Goal: Find specific page/section: Find specific page/section

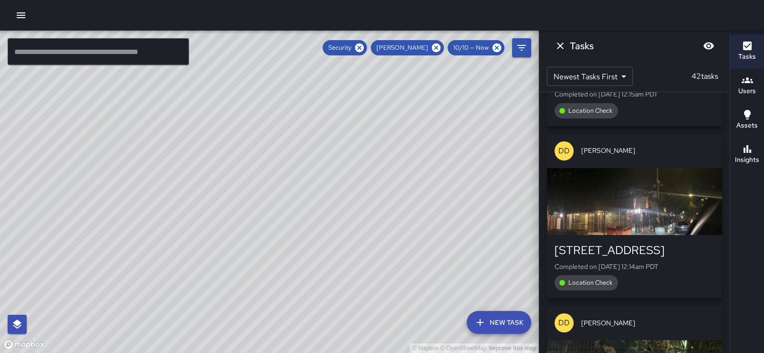
scroll to position [7119, 0]
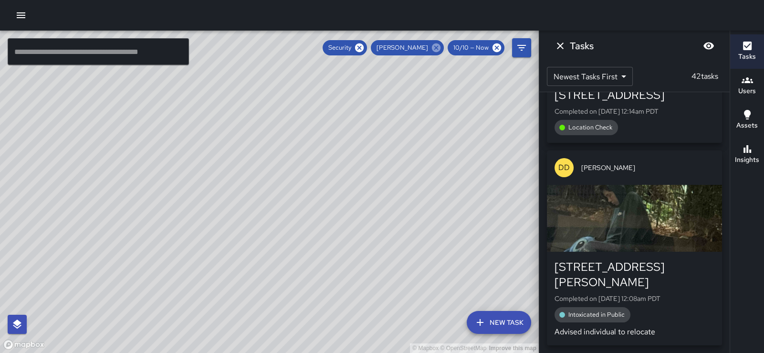
click at [432, 48] on icon at bounding box center [436, 47] width 9 height 9
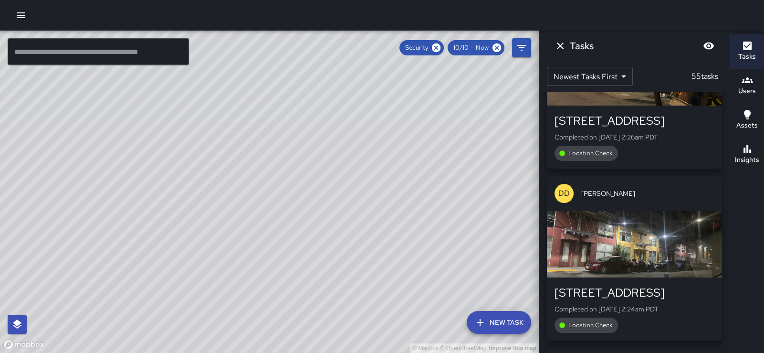
scroll to position [9650, 0]
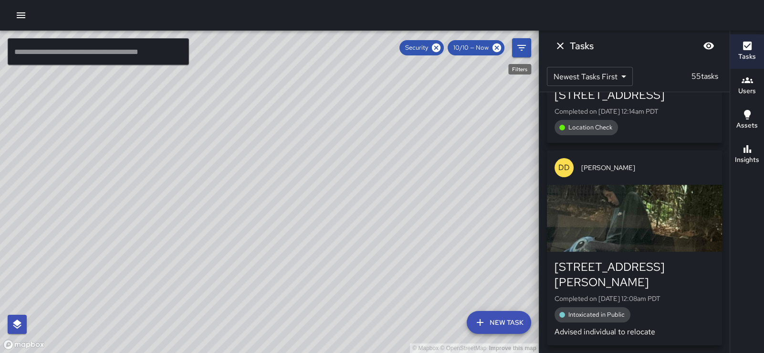
click at [523, 51] on icon "Filters" at bounding box center [521, 47] width 11 height 11
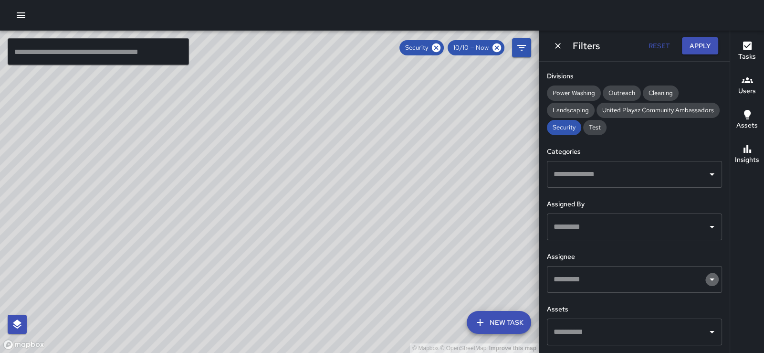
click at [706, 276] on icon "Open" at bounding box center [711, 278] width 11 height 11
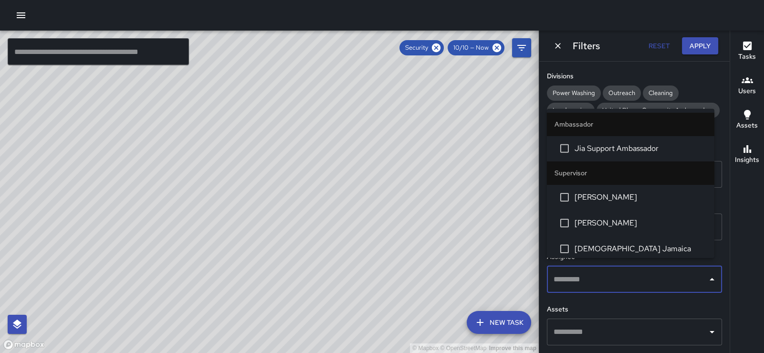
scroll to position [130, 0]
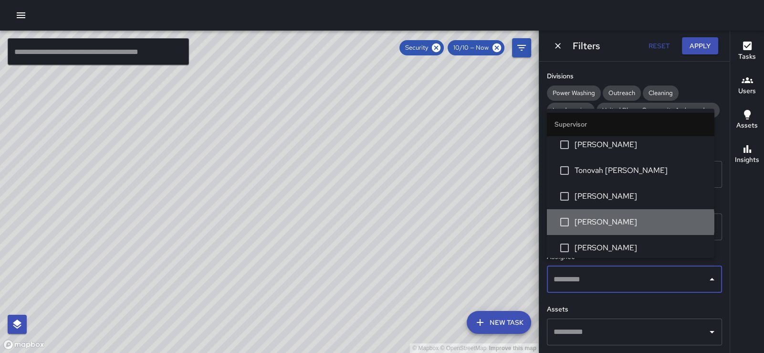
click at [630, 228] on span "[PERSON_NAME]" at bounding box center [640, 221] width 132 height 11
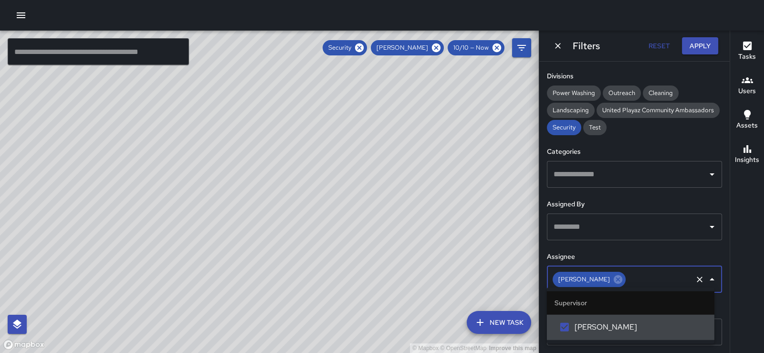
scroll to position [0, 0]
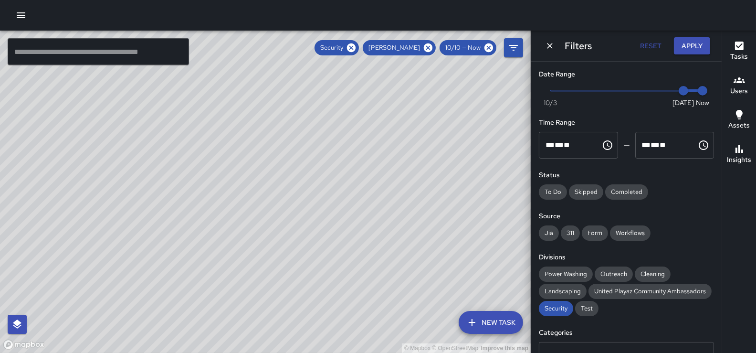
type input "*"
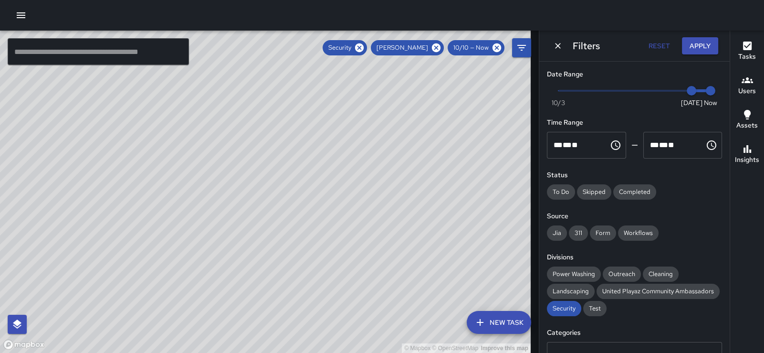
click at [661, 93] on span "Now [DATE] [DATE] 9:51 am" at bounding box center [634, 90] width 152 height 14
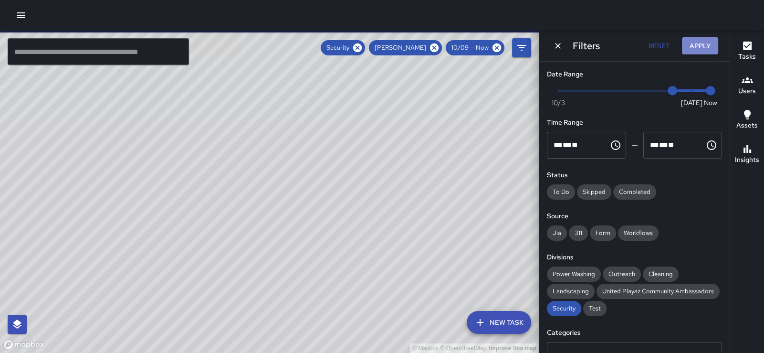
click at [689, 50] on button "Apply" at bounding box center [700, 46] width 36 height 18
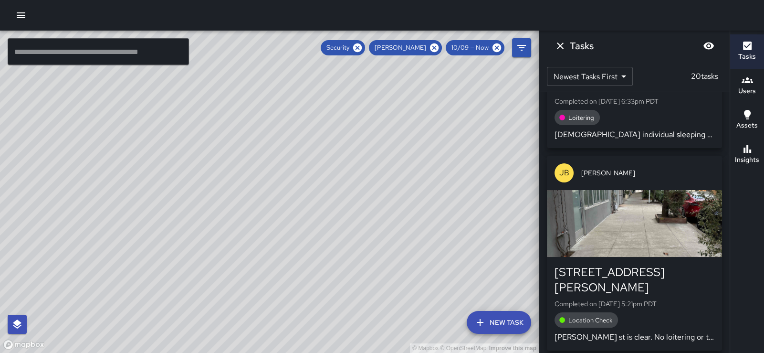
scroll to position [1460, 0]
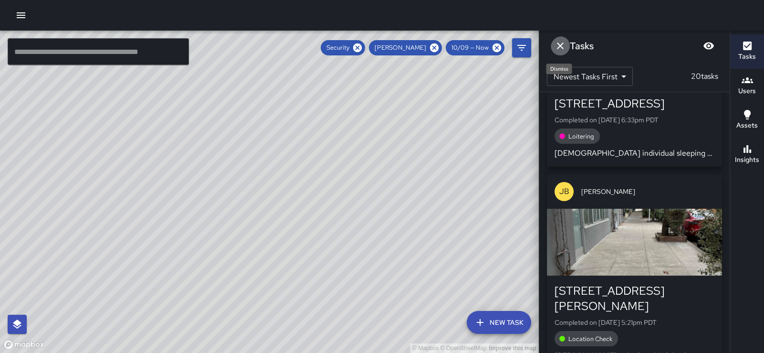
click at [560, 44] on icon "Dismiss" at bounding box center [560, 45] width 7 height 7
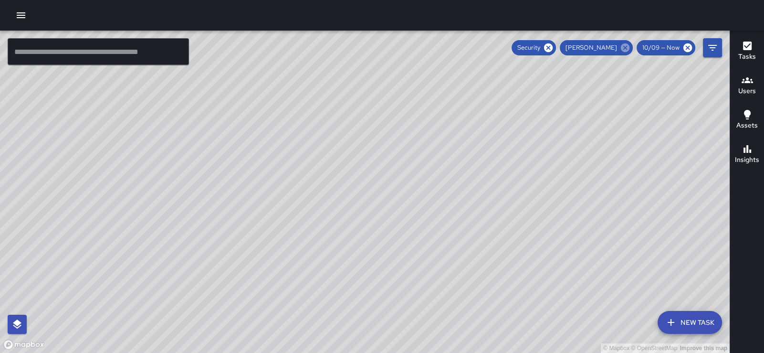
click at [621, 46] on icon at bounding box center [625, 47] width 9 height 9
click at [716, 50] on icon "Filters" at bounding box center [712, 47] width 11 height 11
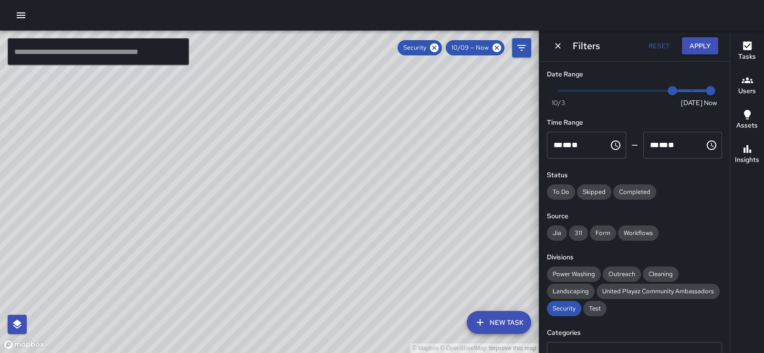
scroll to position [235, 0]
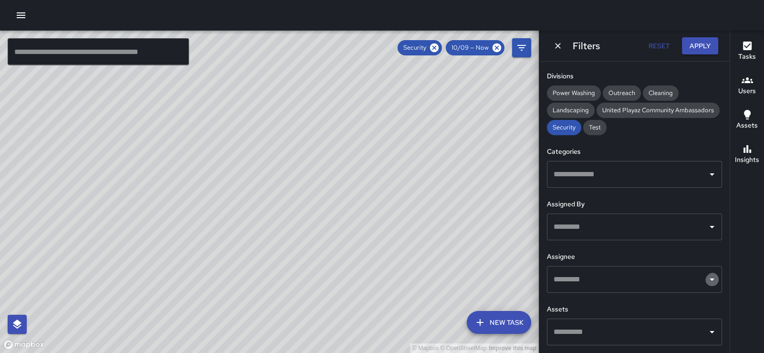
click at [706, 273] on icon "Open" at bounding box center [711, 278] width 11 height 11
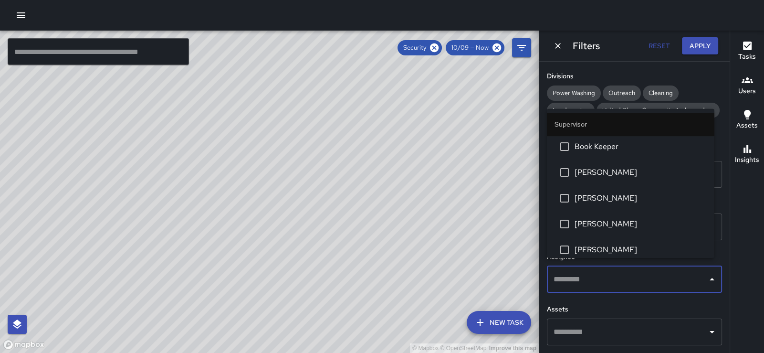
scroll to position [260, 0]
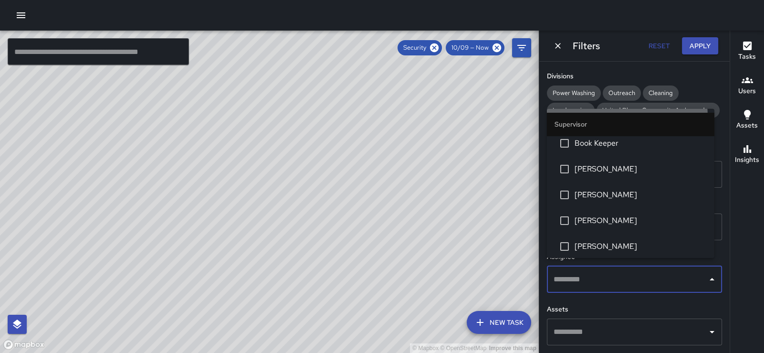
click at [586, 123] on span "[PERSON_NAME]" at bounding box center [640, 117] width 132 height 11
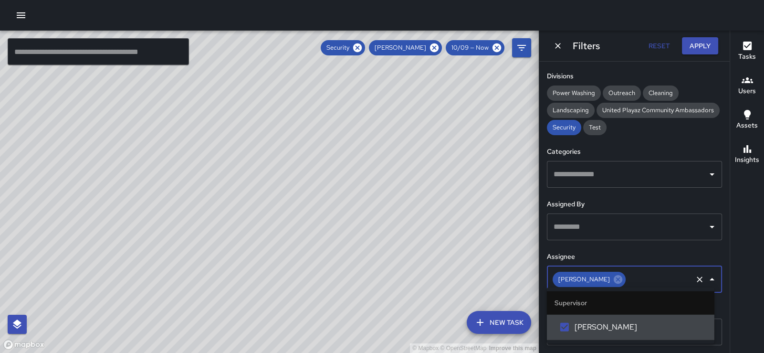
scroll to position [0, 0]
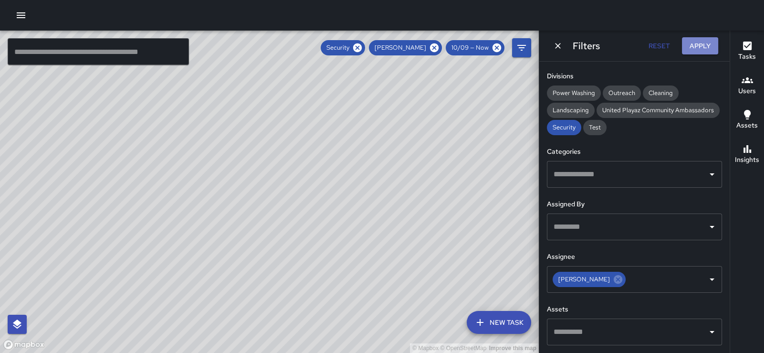
click at [697, 42] on button "Apply" at bounding box center [700, 46] width 36 height 18
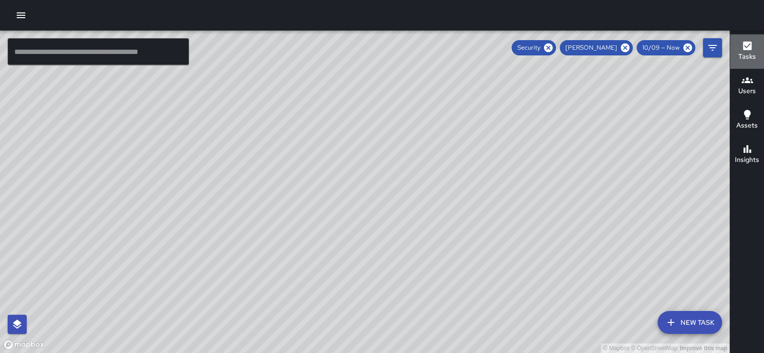
click at [746, 49] on icon "button" at bounding box center [747, 46] width 9 height 9
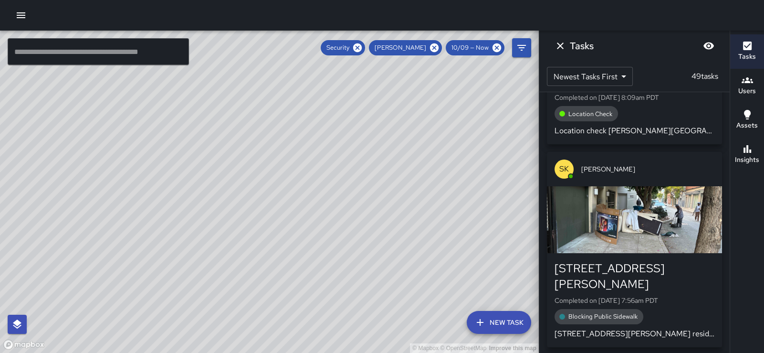
scroll to position [2318, 0]
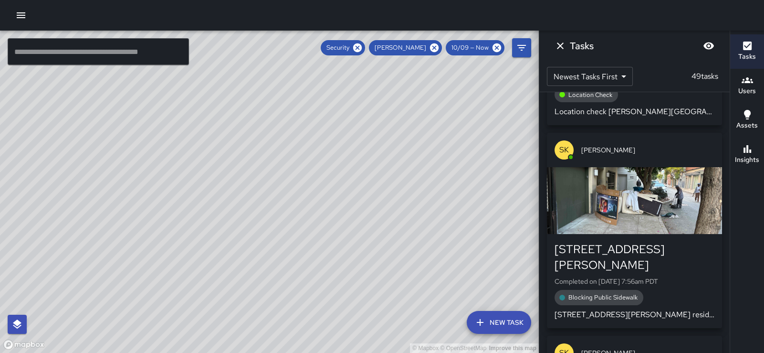
click at [662, 223] on div "button" at bounding box center [634, 200] width 175 height 67
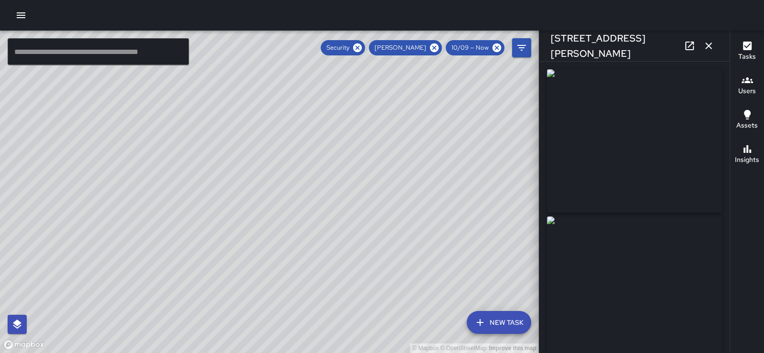
type input "**********"
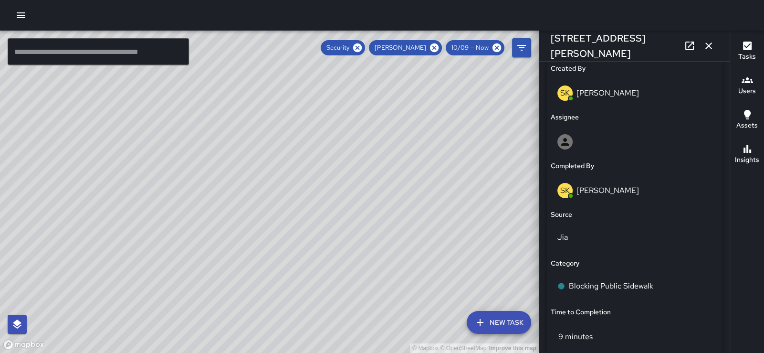
scroll to position [764, 0]
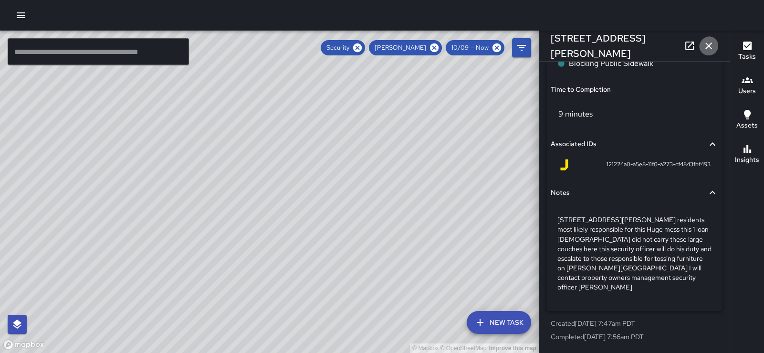
click at [704, 50] on icon "button" at bounding box center [708, 45] width 11 height 11
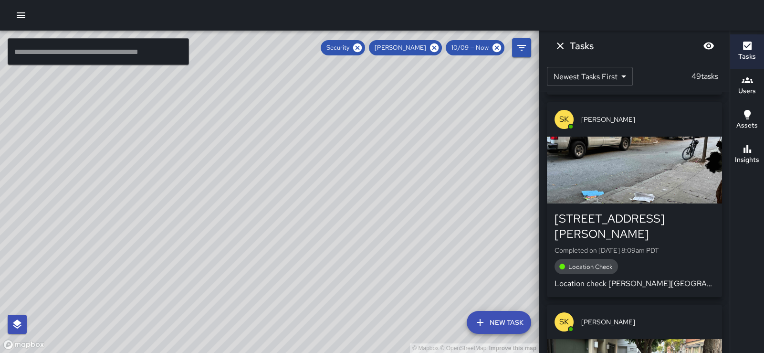
scroll to position [2127, 0]
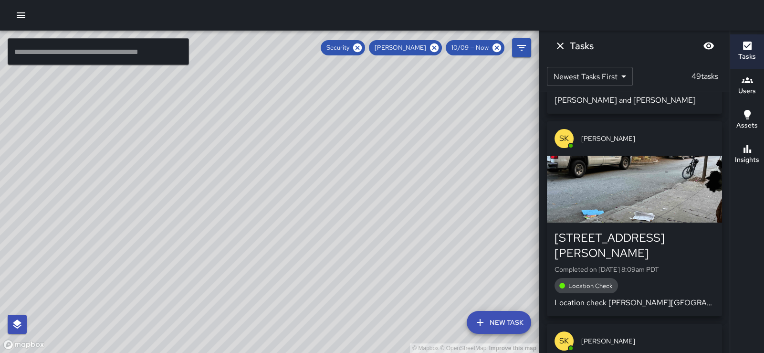
click at [676, 200] on div "button" at bounding box center [634, 189] width 175 height 67
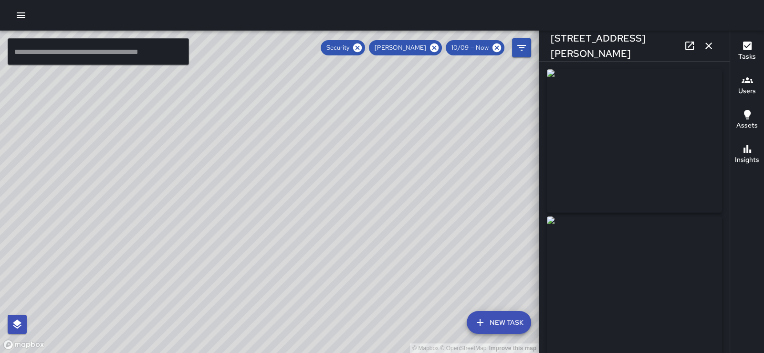
type input "**********"
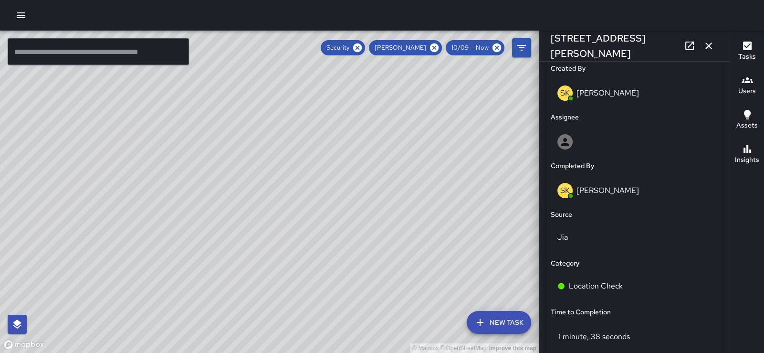
scroll to position [722, 0]
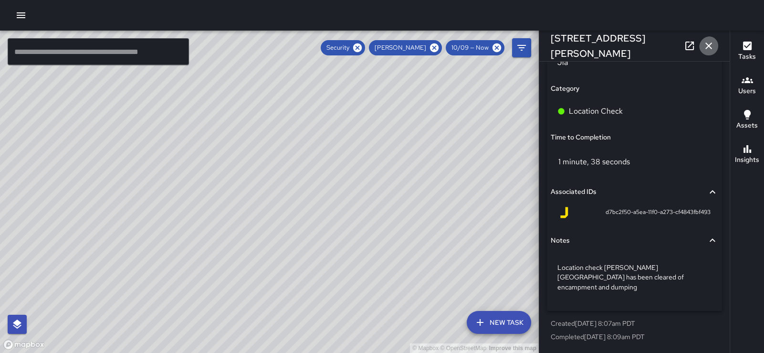
click at [709, 44] on icon "button" at bounding box center [708, 45] width 7 height 7
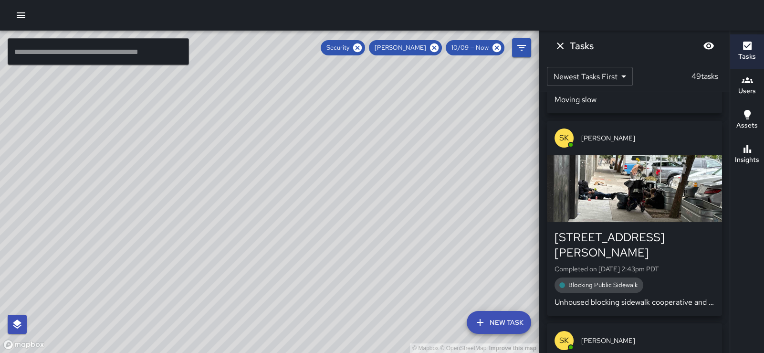
scroll to position [3120, 0]
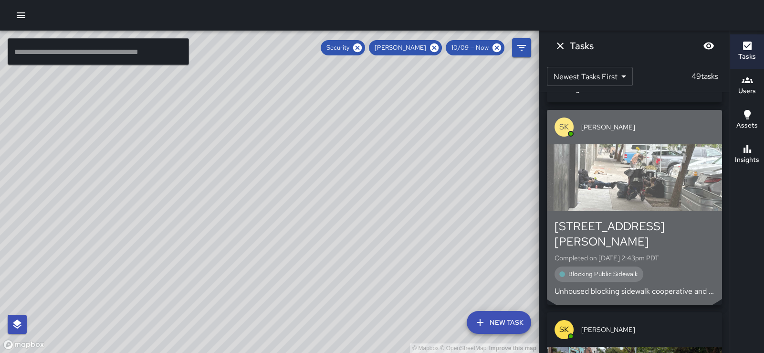
click at [634, 154] on div "button" at bounding box center [634, 177] width 175 height 67
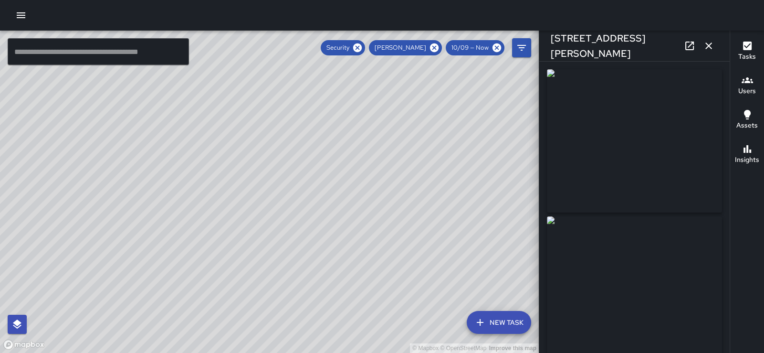
type input "**********"
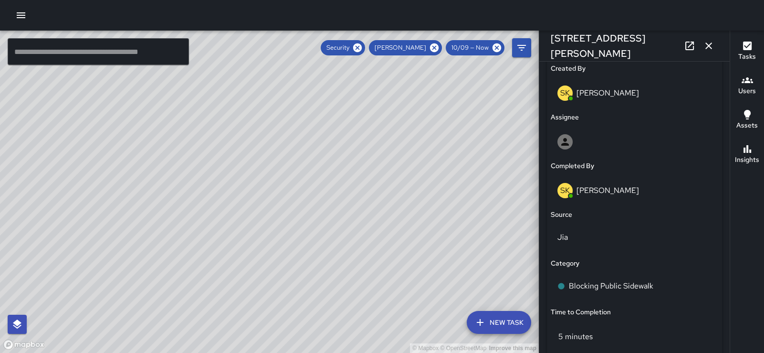
scroll to position [722, 0]
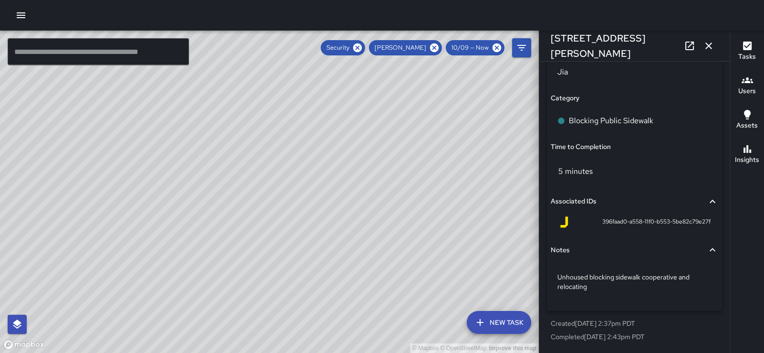
click at [706, 44] on icon "button" at bounding box center [708, 45] width 7 height 7
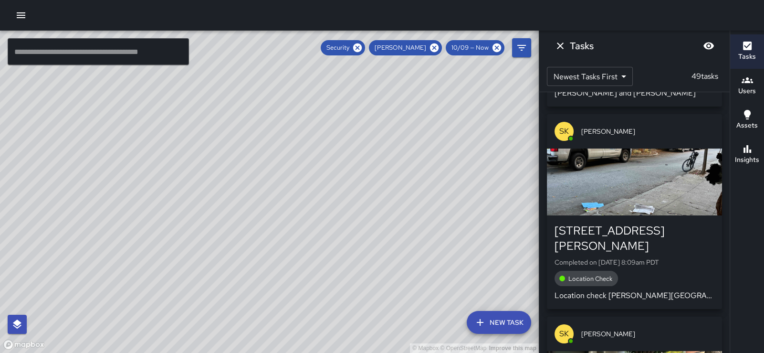
scroll to position [2111, 0]
